Goal: Transaction & Acquisition: Purchase product/service

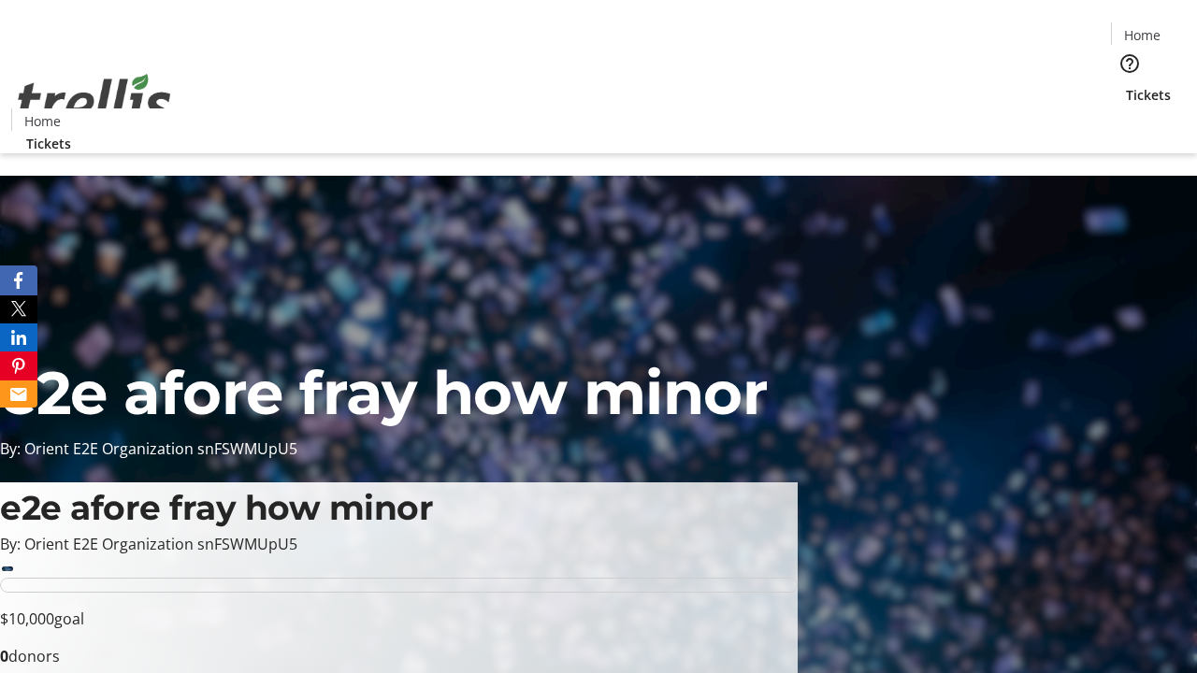
click at [1126, 85] on span "Tickets" at bounding box center [1148, 95] width 45 height 20
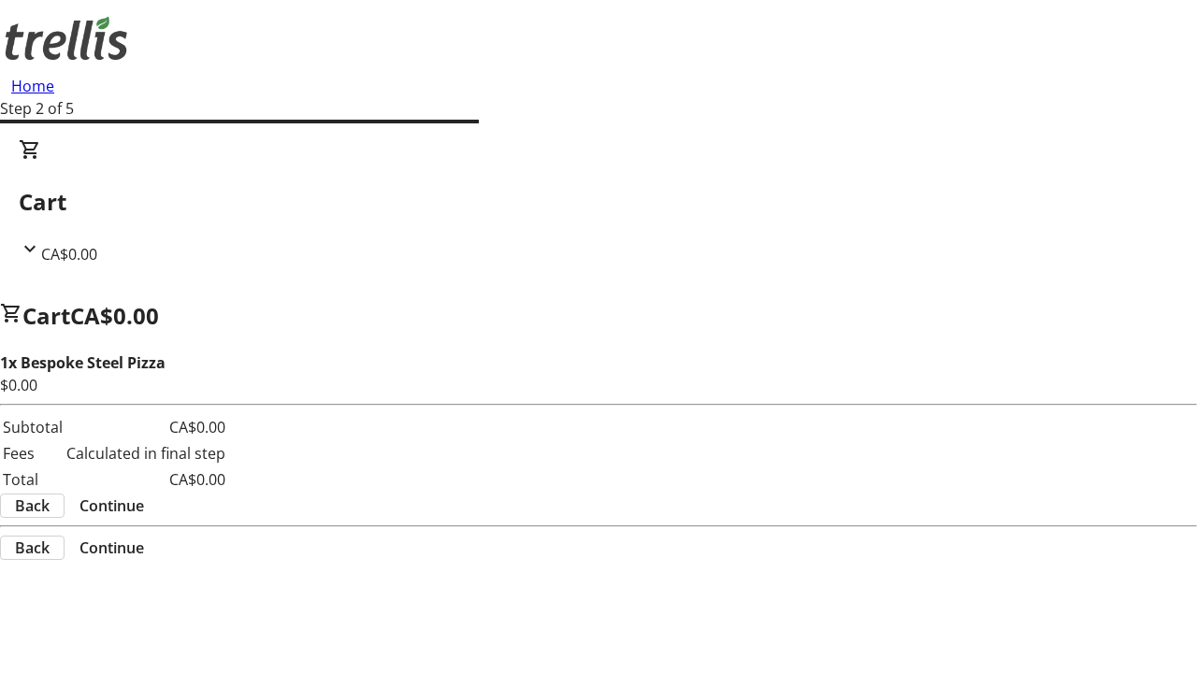
click at [144, 495] on span "Continue" at bounding box center [111, 506] width 65 height 22
